Goal: Task Accomplishment & Management: Use online tool/utility

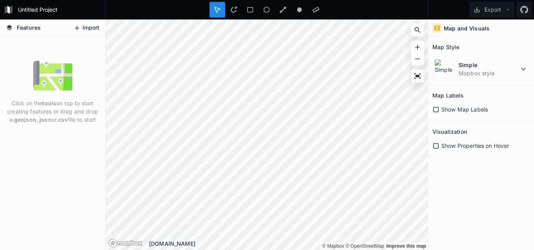
click at [81, 27] on button "Import" at bounding box center [87, 28] width 34 height 13
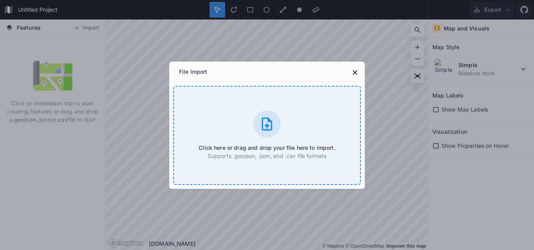
click at [266, 116] on div at bounding box center [266, 124] width 27 height 27
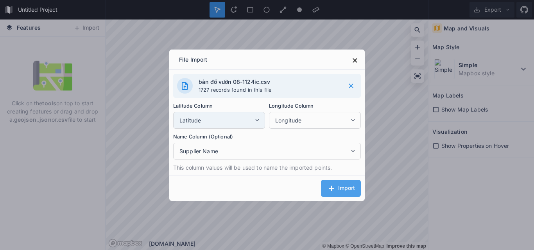
click at [257, 122] on icon at bounding box center [257, 120] width 7 height 7
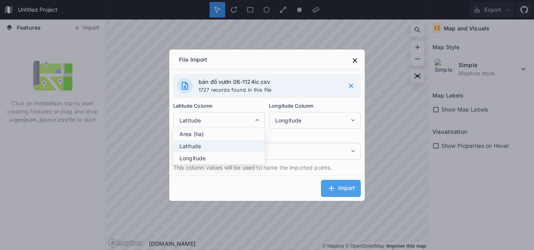
click at [198, 149] on span "Latitude" at bounding box center [220, 146] width 83 height 8
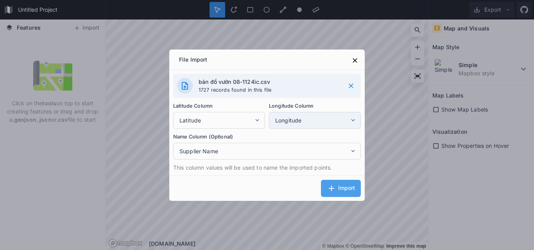
click at [347, 122] on span "Longitude" at bounding box center [312, 120] width 74 height 8
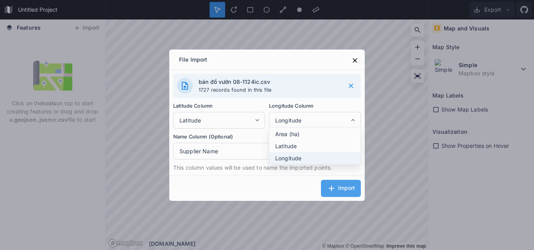
click at [286, 157] on span "Longitude" at bounding box center [316, 158] width 83 height 8
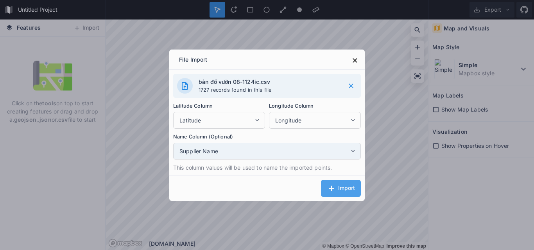
click at [348, 150] on span "Supplier Name" at bounding box center [264, 151] width 170 height 8
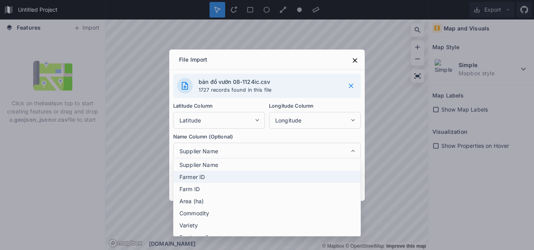
click at [214, 177] on span "Farmer ID" at bounding box center [268, 177] width 179 height 8
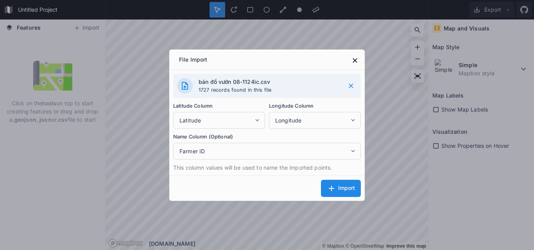
click at [343, 186] on span "Import" at bounding box center [346, 188] width 17 height 6
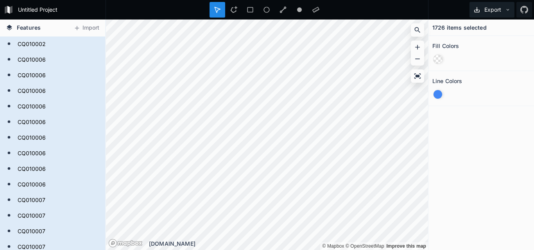
click at [488, 10] on button "Export" at bounding box center [491, 10] width 45 height 16
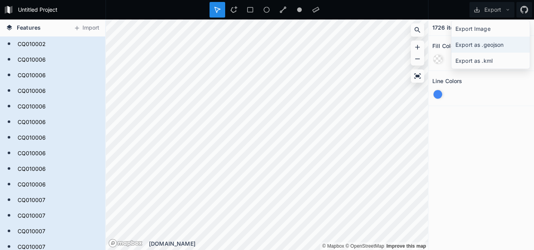
click at [496, 43] on div "Export as .geojson" at bounding box center [490, 45] width 78 height 16
